Goal: Navigation & Orientation: Find specific page/section

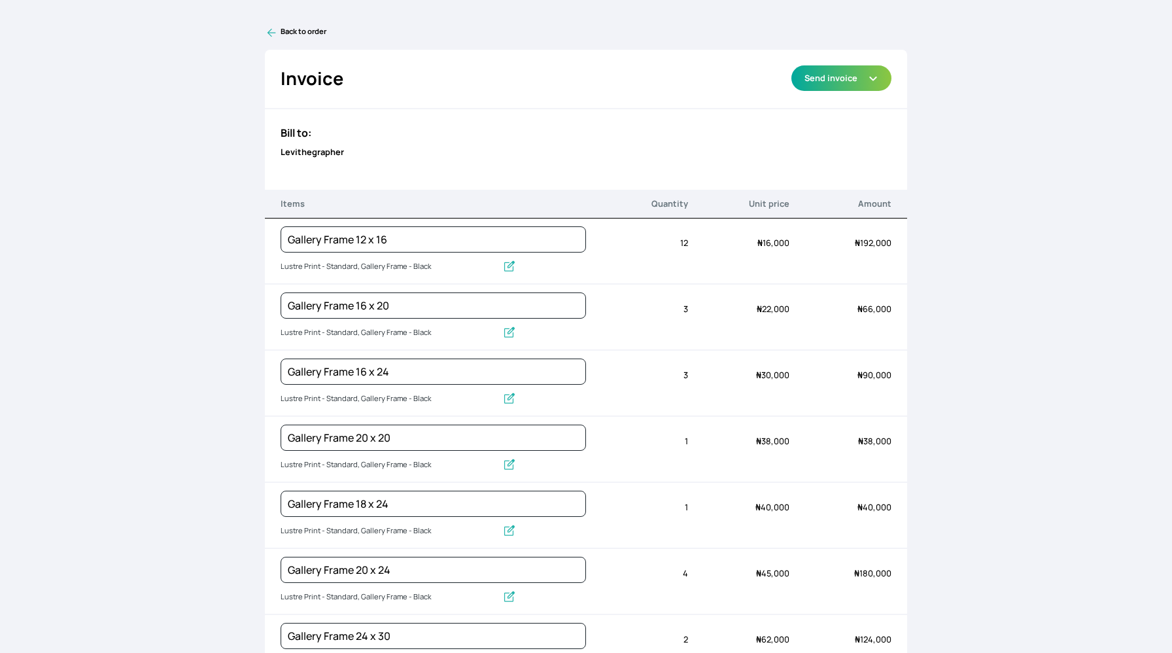
click at [273, 29] on icon at bounding box center [271, 32] width 13 height 13
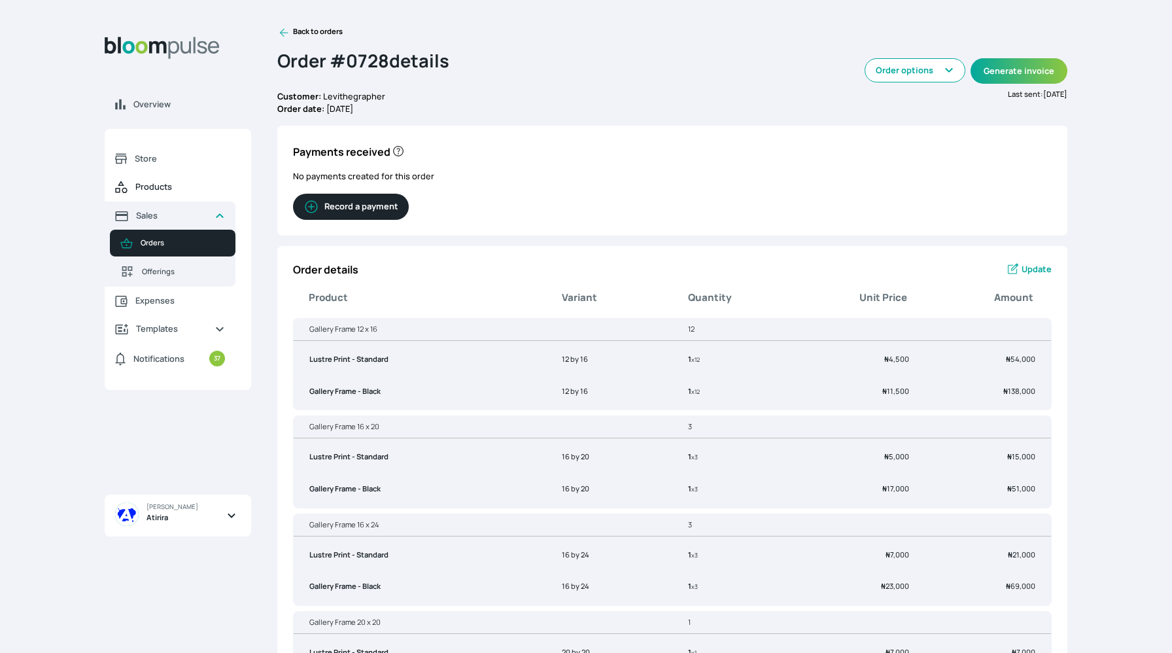
click at [164, 192] on span "Products" at bounding box center [180, 187] width 90 height 12
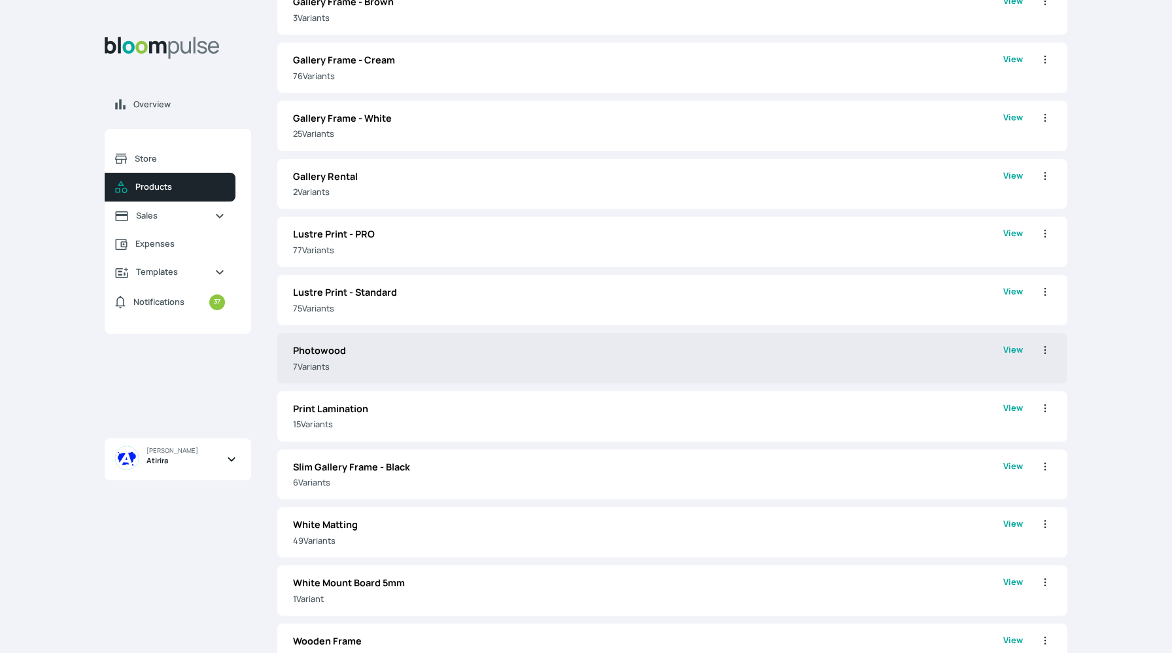
scroll to position [899, 0]
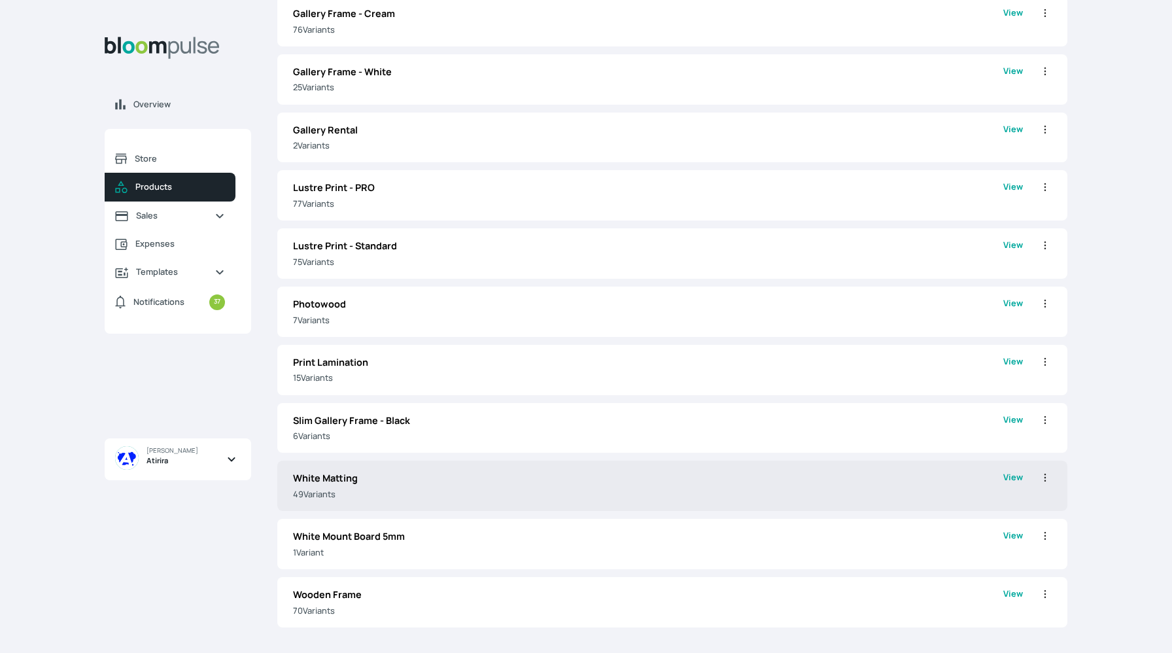
click at [375, 499] on p "49 Variant s" at bounding box center [648, 494] width 710 height 12
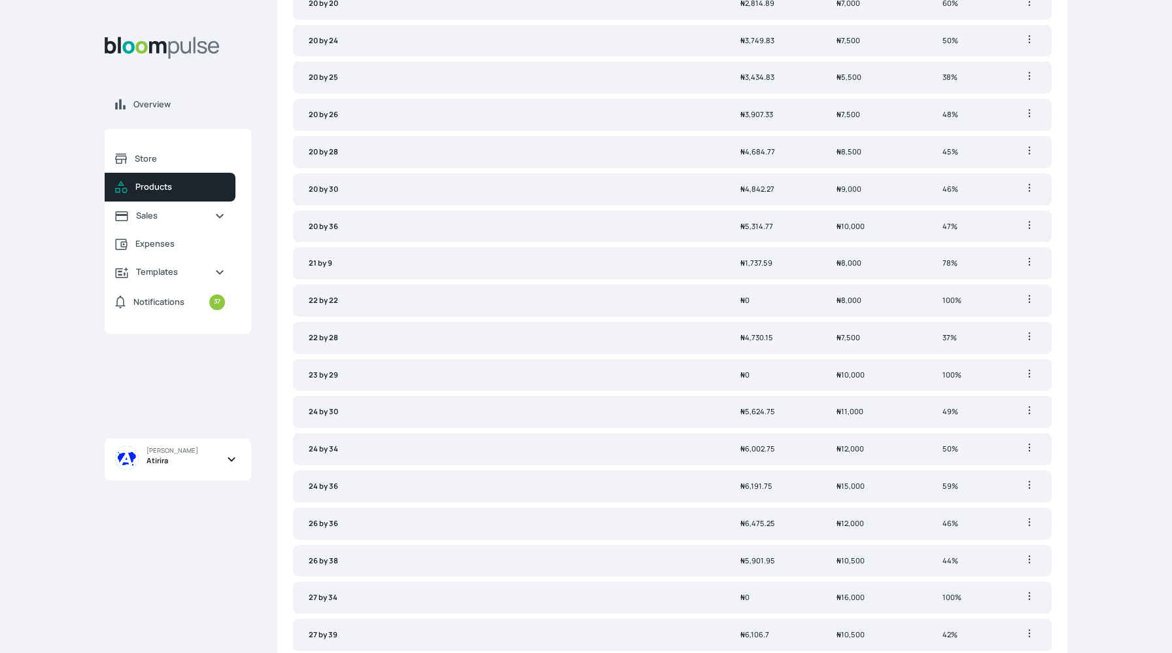
scroll to position [844, 0]
